Goal: Navigation & Orientation: Find specific page/section

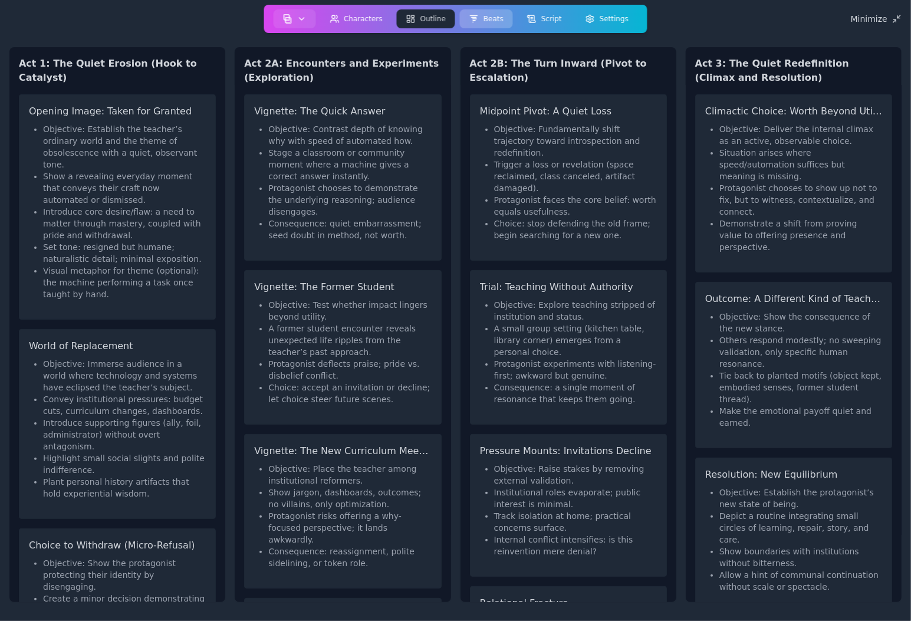
click at [496, 22] on button "Beats" at bounding box center [486, 18] width 53 height 19
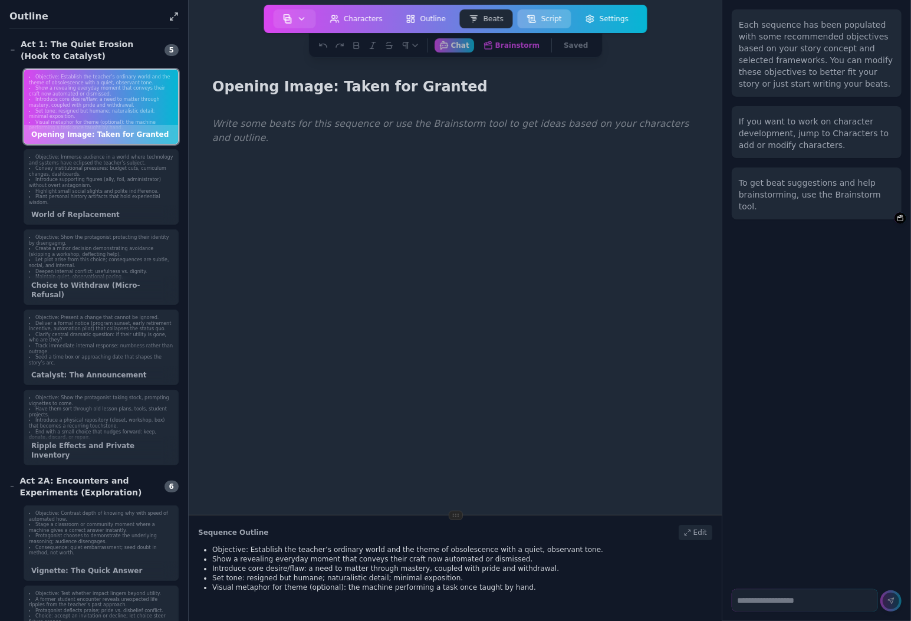
click at [542, 19] on button "Script" at bounding box center [545, 18] width 54 height 19
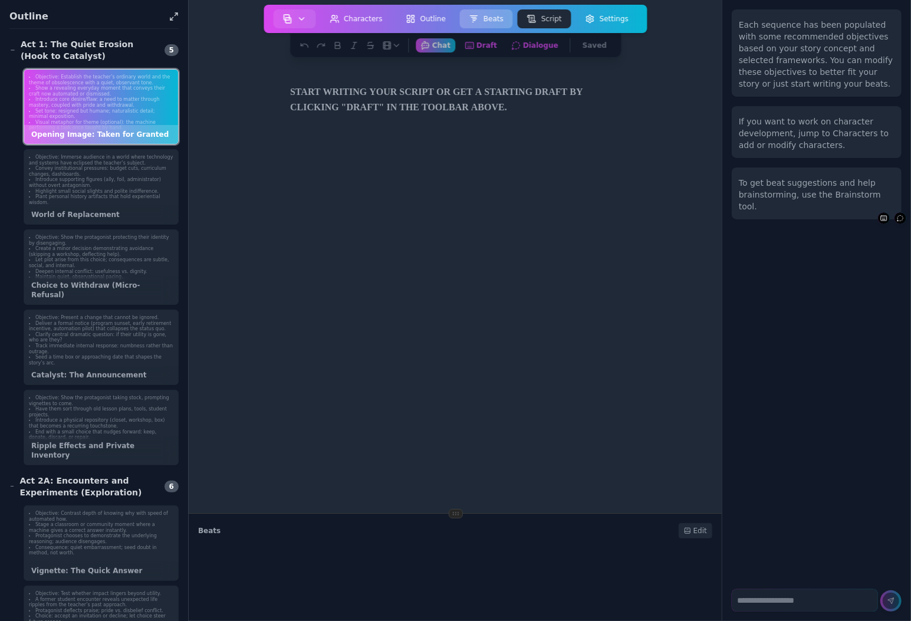
click at [485, 16] on button "Beats" at bounding box center [486, 18] width 53 height 19
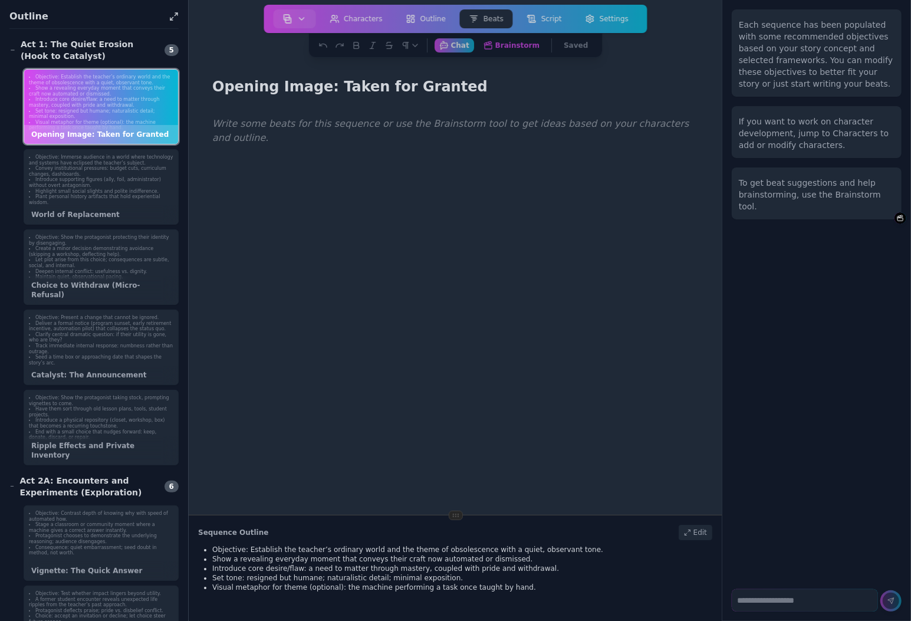
click at [594, 569] on li "Introduce core desire/flaw: a need to matter through mastery, coupled with prid…" at bounding box center [462, 568] width 500 height 9
click at [532, 396] on div at bounding box center [455, 422] width 495 height 621
